Goal: Use online tool/utility: Utilize a website feature to perform a specific function

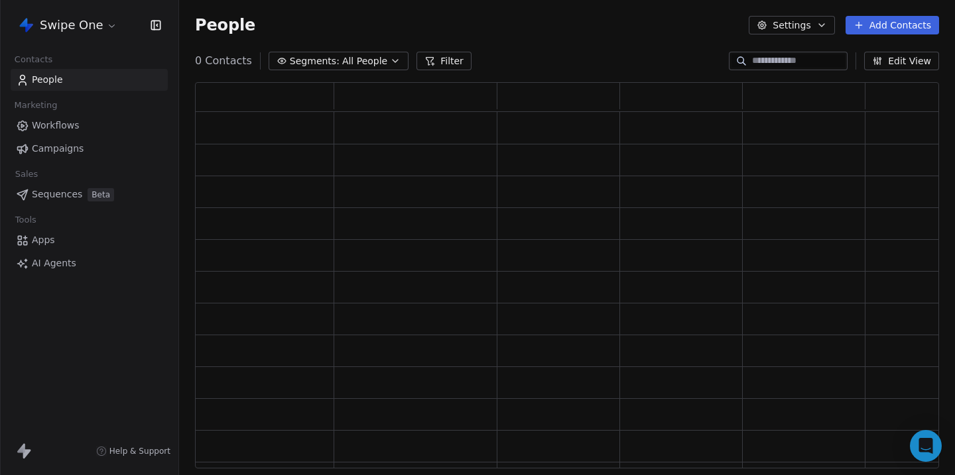
scroll to position [386, 744]
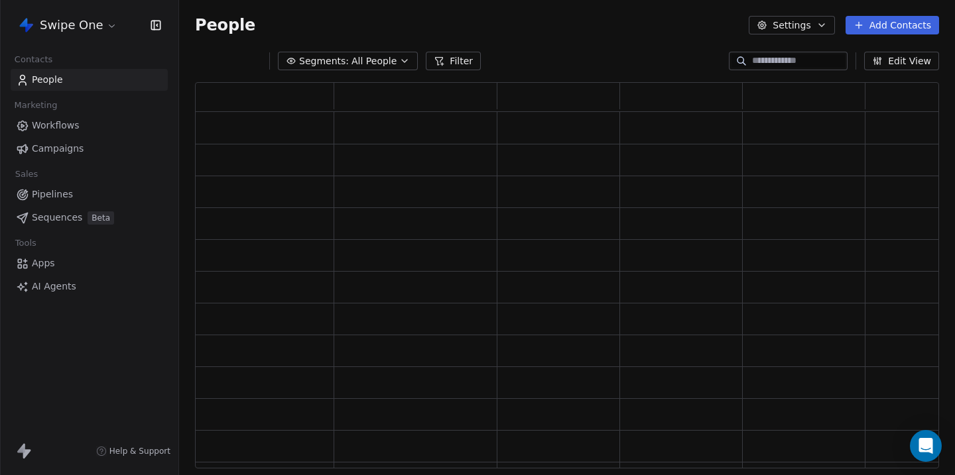
click at [58, 284] on span "AI Agents" at bounding box center [54, 287] width 44 height 14
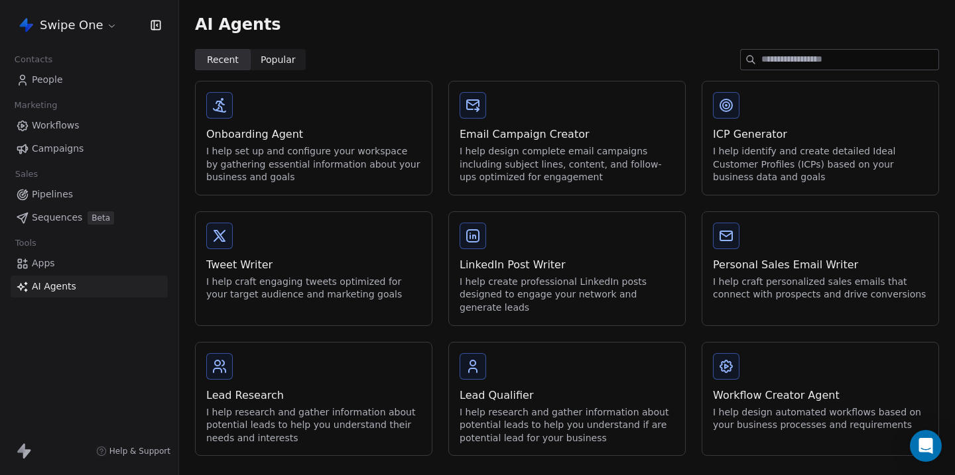
click at [297, 284] on div "I help craft engaging tweets optimized for your target audience and marketing g…" at bounding box center [313, 289] width 215 height 26
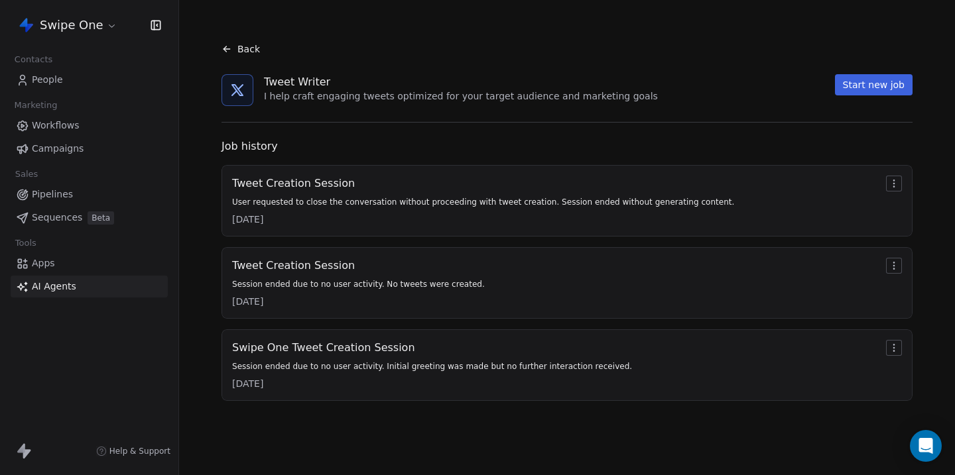
click at [335, 215] on div "[DATE]" at bounding box center [483, 219] width 502 height 13
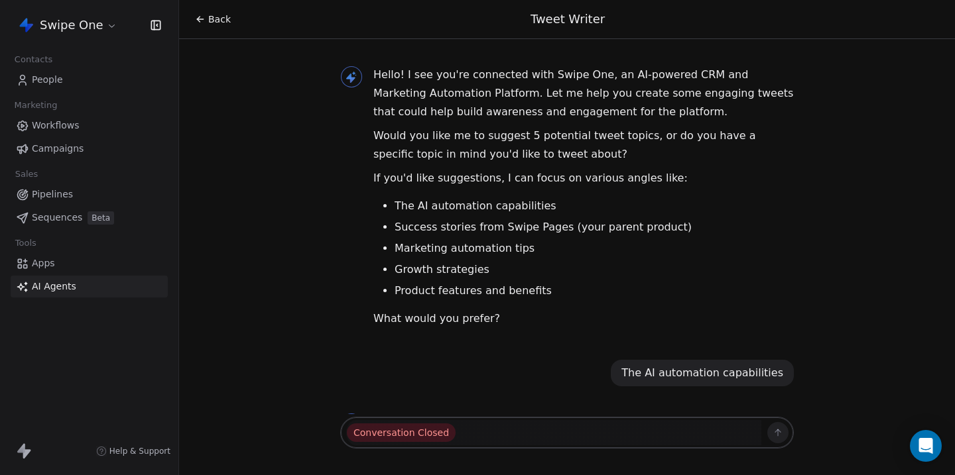
scroll to position [460, 0]
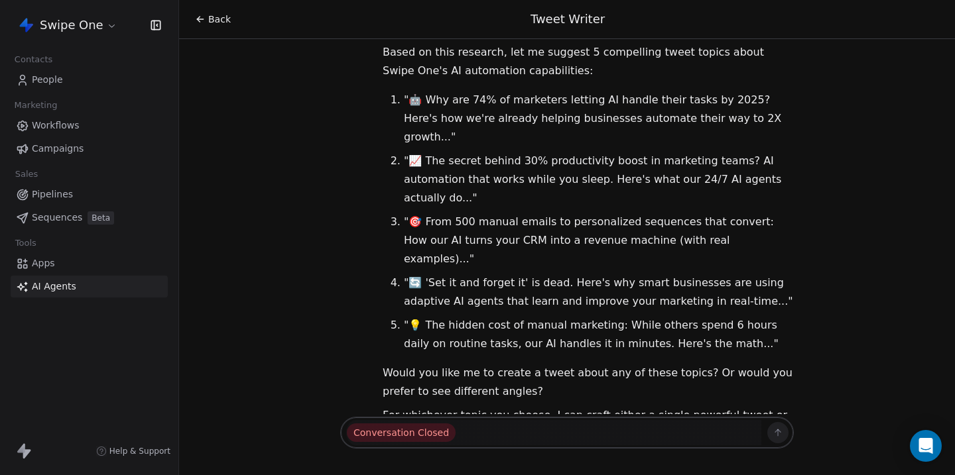
click at [203, 16] on icon at bounding box center [200, 19] width 11 height 11
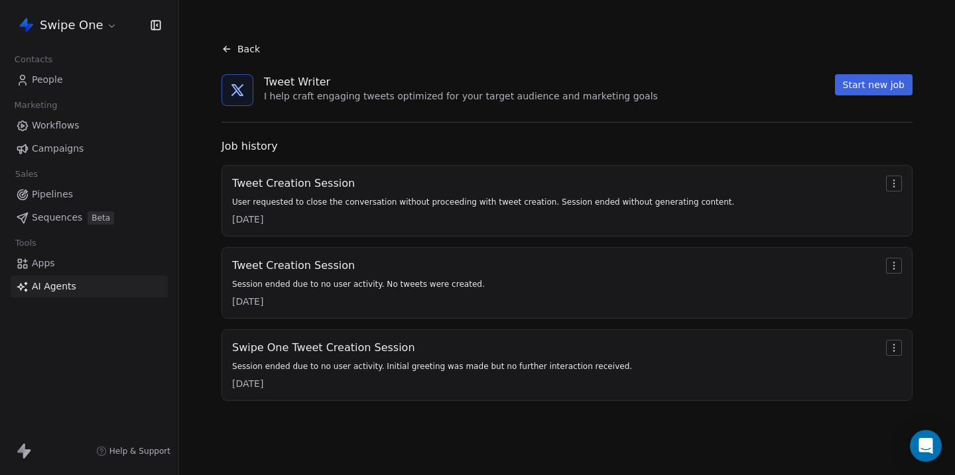
click at [70, 23] on html "Swipe One Contacts People Marketing Workflows Campaigns Sales Pipelines Sequenc…" at bounding box center [477, 237] width 955 height 475
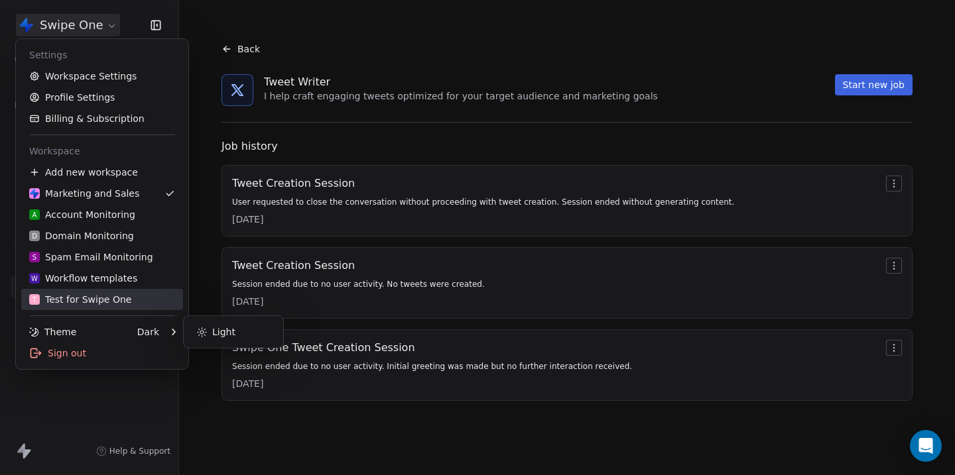
click at [67, 299] on div "T Test for Swipe One" at bounding box center [80, 299] width 102 height 13
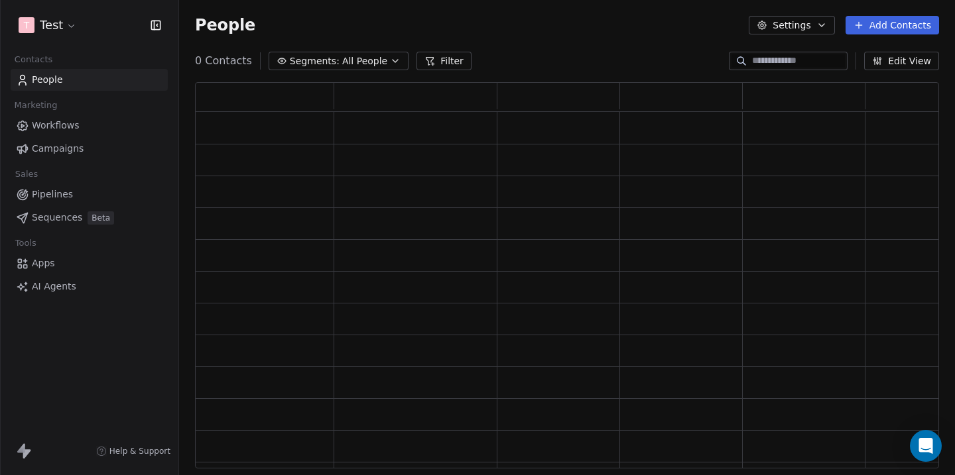
scroll to position [386, 744]
click at [60, 284] on span "AI Agents" at bounding box center [54, 287] width 44 height 14
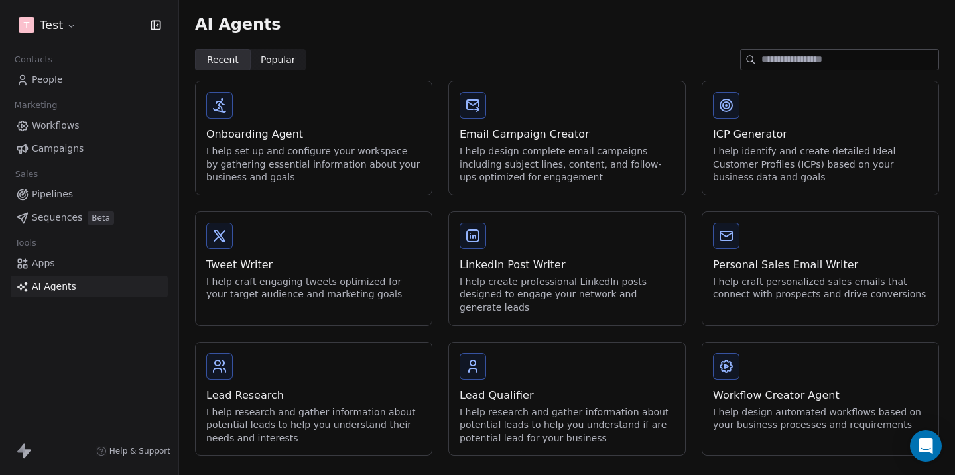
click at [306, 299] on div "I help craft engaging tweets optimized for your target audience and marketing g…" at bounding box center [313, 289] width 215 height 26
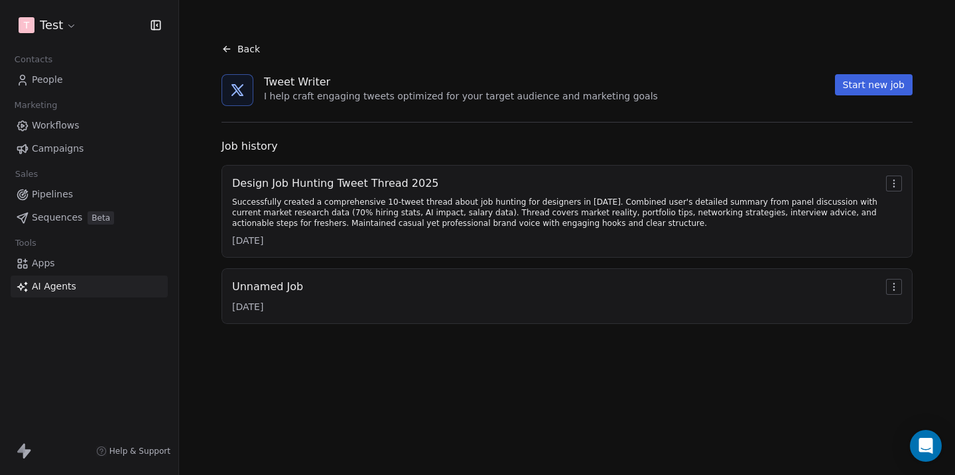
click at [316, 219] on div "Successfully created a comprehensive 10-tweet thread about job hunting for desi…" at bounding box center [556, 213] width 648 height 32
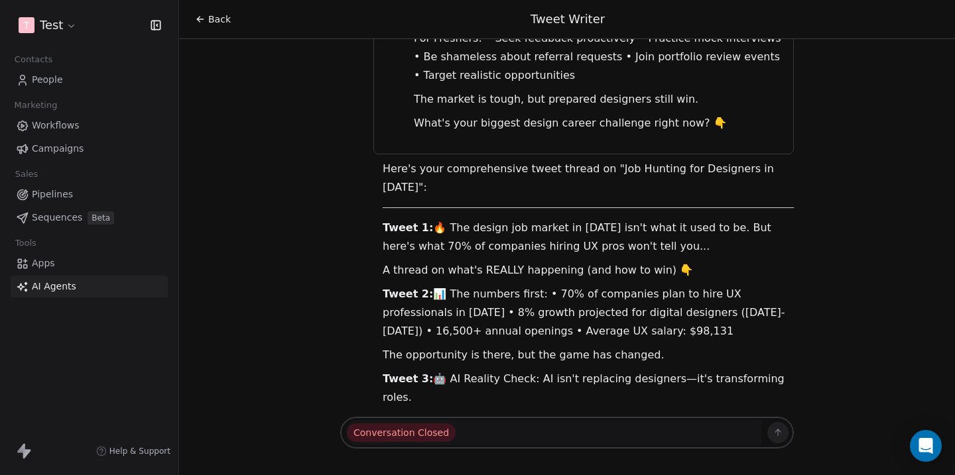
scroll to position [6125, 0]
